Goal: Information Seeking & Learning: Learn about a topic

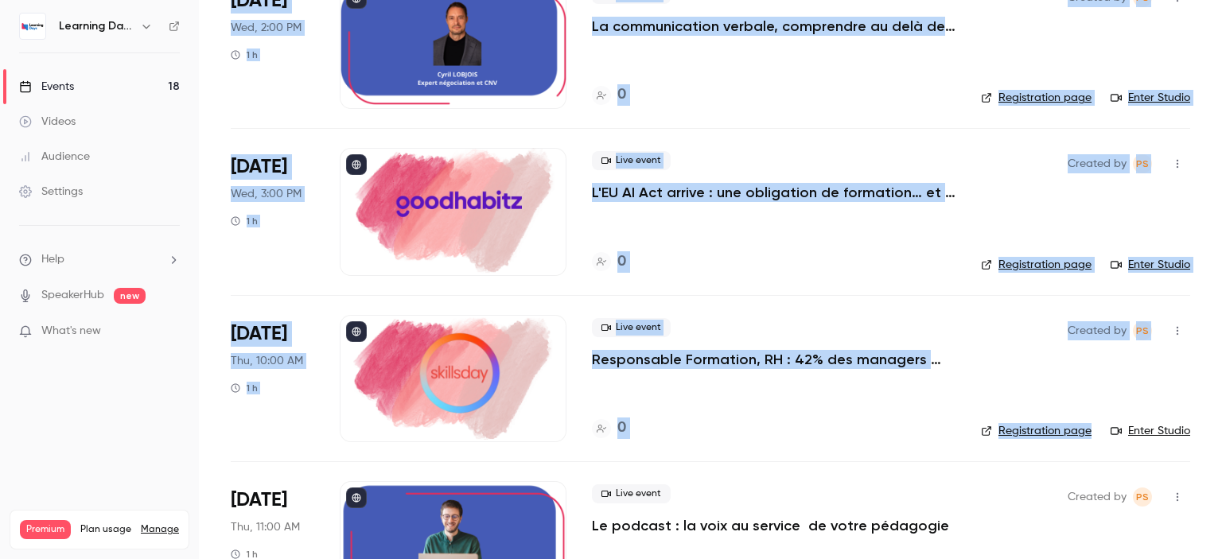
scroll to position [1828, 0]
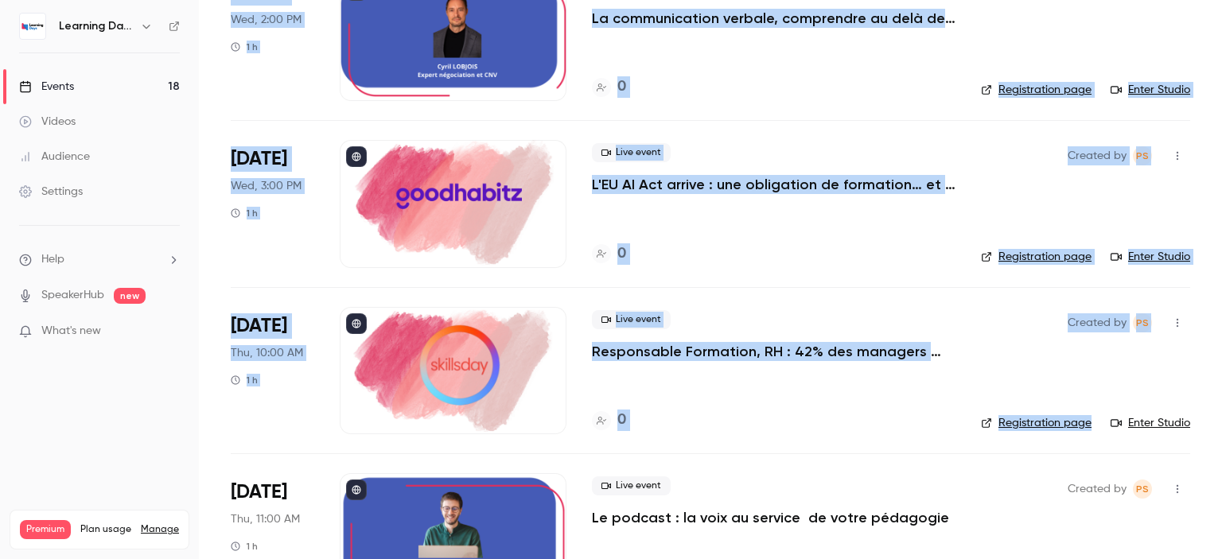
drag, startPoint x: 1221, startPoint y: 78, endPoint x: 1221, endPoint y: 389, distance: 311.0
click at [1221, 389] on main "Search for videos or events New video Schedule Events Upcoming Past Recurring R…" at bounding box center [710, 279] width 1023 height 559
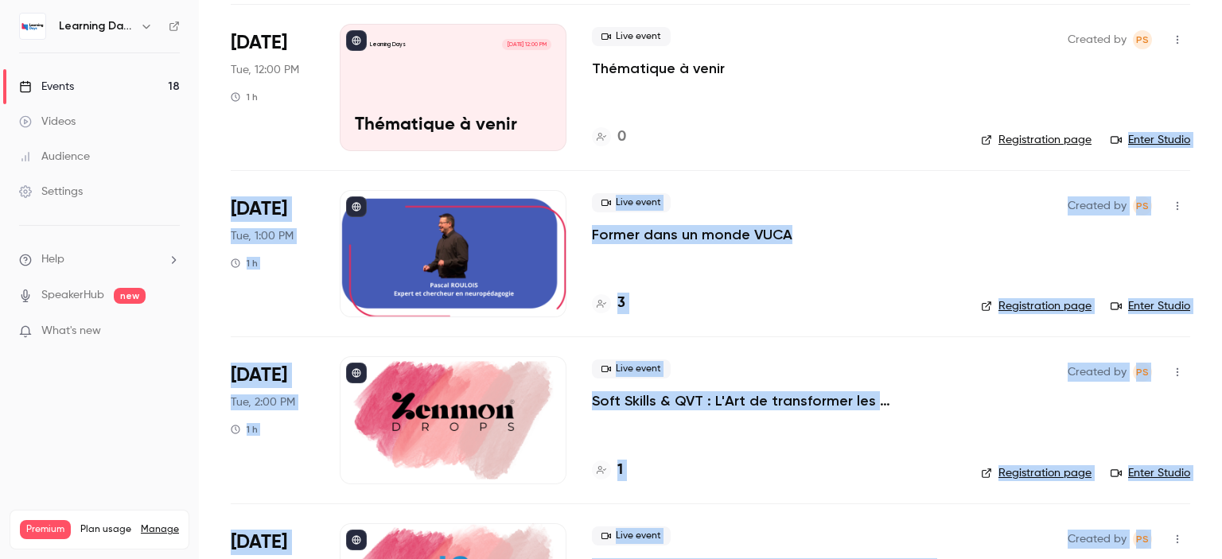
scroll to position [442, 0]
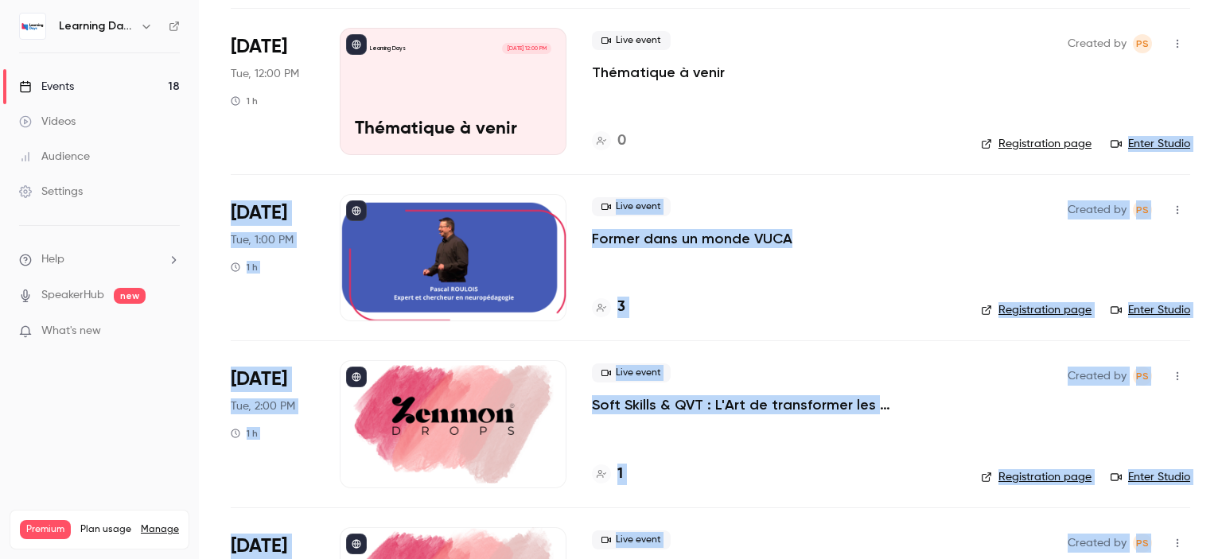
drag, startPoint x: 1221, startPoint y: 457, endPoint x: 1221, endPoint y: 98, distance: 359.5
click at [1221, 98] on main "Search for videos or events New video Schedule Events Upcoming Past Recurring R…" at bounding box center [710, 279] width 1023 height 559
click at [174, 21] on icon at bounding box center [174, 26] width 11 height 11
click at [1192, 210] on main "Search for videos or events New video Schedule Events Upcoming Past Recurring R…" at bounding box center [710, 279] width 1023 height 559
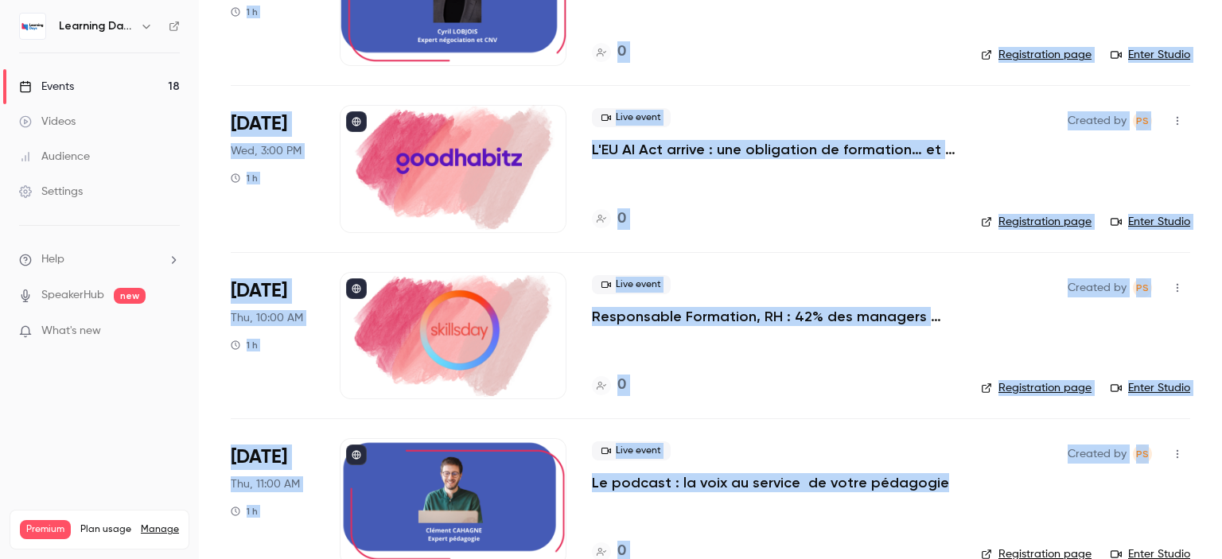
scroll to position [1952, 0]
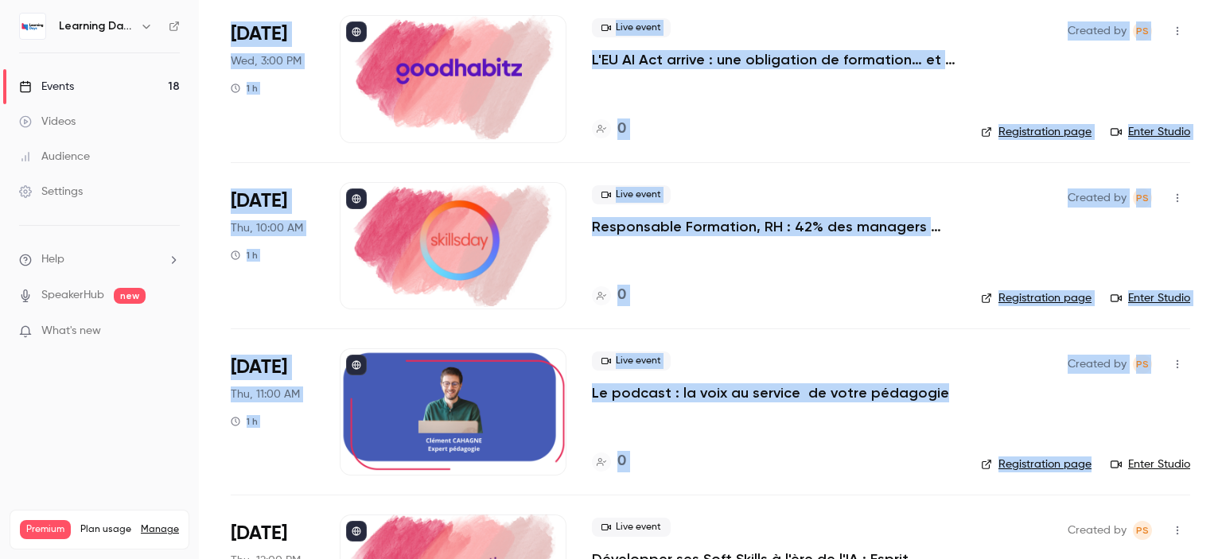
drag, startPoint x: 1221, startPoint y: 167, endPoint x: 1221, endPoint y: 424, distance: 256.9
click at [1221, 424] on main "Search for videos or events New video Schedule Events Upcoming Past Recurring R…" at bounding box center [710, 279] width 1023 height 559
click at [794, 235] on div "Live event Responsable Formation, RH : 42% des managers vous ignorent. Que fait…" at bounding box center [773, 245] width 363 height 127
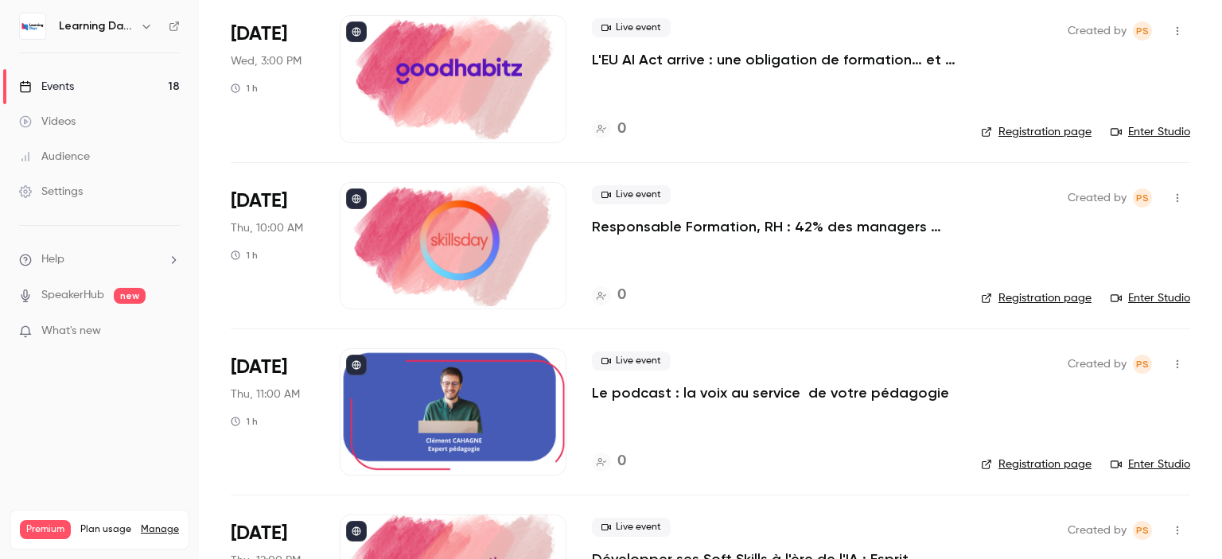
drag, startPoint x: 783, startPoint y: 226, endPoint x: 794, endPoint y: 235, distance: 14.2
click at [794, 235] on div "Live event Responsable Formation, RH : 42% des managers vous ignorent. Que fait…" at bounding box center [773, 245] width 363 height 127
click at [780, 230] on p "Responsable Formation, RH : 42% des managers vous ignorent. Que faites-vous ?" at bounding box center [773, 226] width 363 height 19
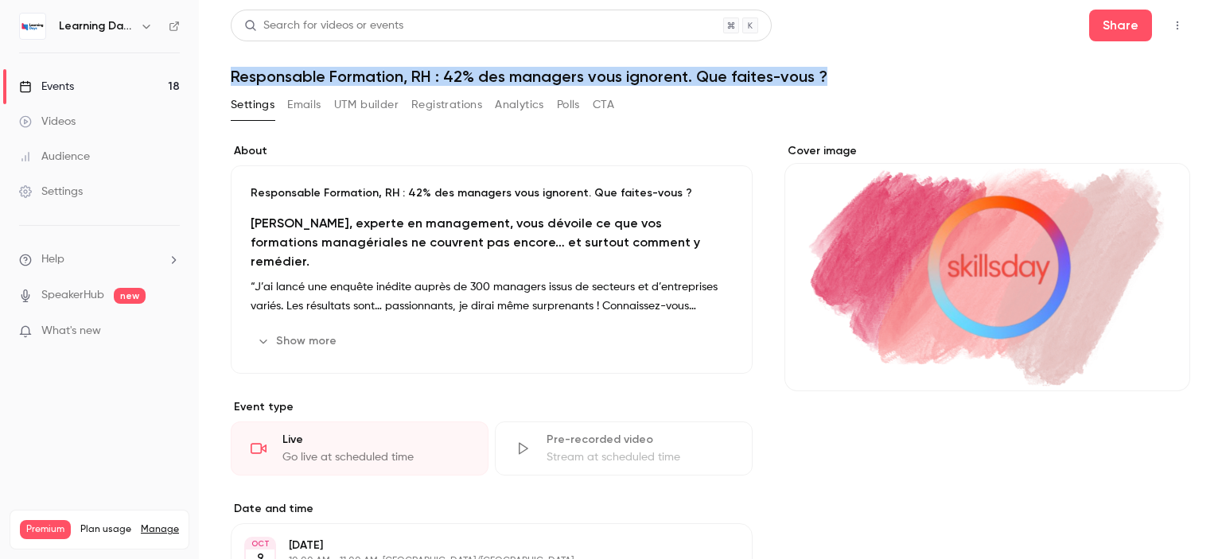
drag, startPoint x: 838, startPoint y: 84, endPoint x: 234, endPoint y: 73, distance: 604.5
click at [234, 73] on h1 "Responsable Formation, RH : 42% des managers vous ignorent. Que faites-vous ?" at bounding box center [710, 76] width 959 height 19
copy h1 "Responsable Formation, RH : 42% des managers vous ignorent. Que faites-vous ?"
